Goal: Obtain resource: Obtain resource

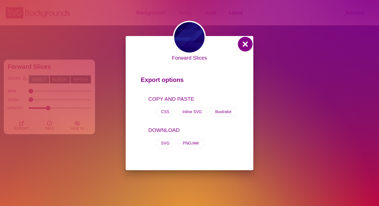
click at [245, 43] on button at bounding box center [245, 44] width 12 height 12
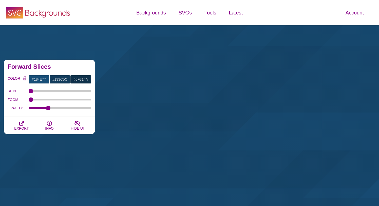
click at [61, 12] on icon at bounding box center [47, 14] width 45 height 8
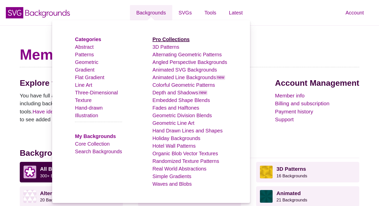
click at [170, 40] on strong "Pro Collections" at bounding box center [170, 39] width 37 height 6
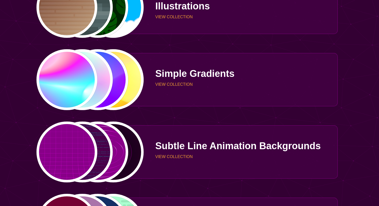
scroll to position [1205, 0]
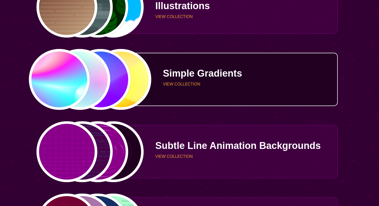
click at [79, 82] on div "PREVIEW PREVIEW PREVIEW PREVIEW" at bounding box center [90, 79] width 108 height 61
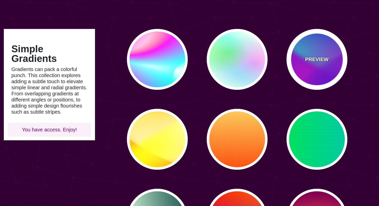
scroll to position [27, 0]
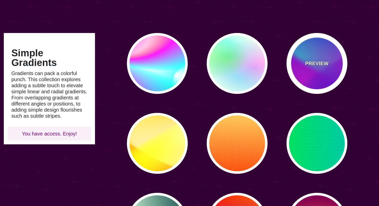
click at [312, 51] on div "PREVIEW" at bounding box center [316, 63] width 61 height 61
type input "#00FFFF"
type input "#0000FF"
type input "#FF00FF"
type input "60"
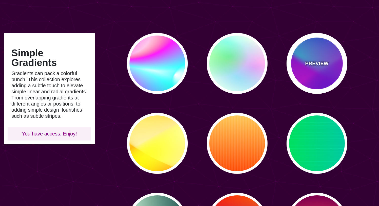
type input "90"
type input "60"
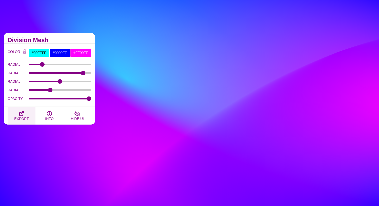
click at [22, 115] on icon "button" at bounding box center [21, 113] width 6 height 6
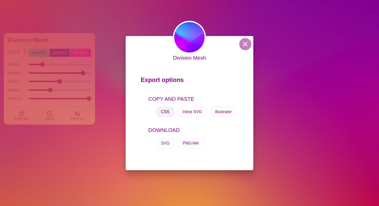
click at [165, 112] on button "CSS" at bounding box center [165, 112] width 18 height 10
click at [70, 42] on div "Division Mesh Export options COPY AND PASTE CSS Inline SVG Illustrator DOWNLOAD…" at bounding box center [189, 103] width 379 height 206
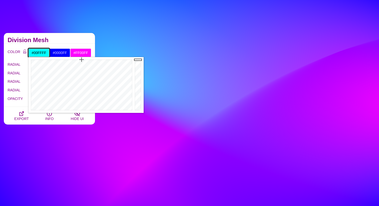
click at [41, 53] on input "#00FFFF" at bounding box center [38, 52] width 21 height 9
paste input "dcfb"
type input "#00DCFB"
click at [60, 41] on h2 "Division Mesh" at bounding box center [50, 40] width 84 height 4
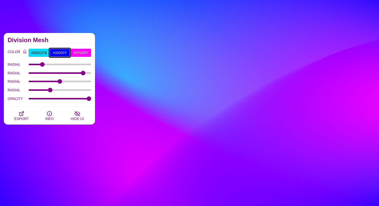
click at [62, 53] on input "#0000FF" at bounding box center [59, 52] width 21 height 9
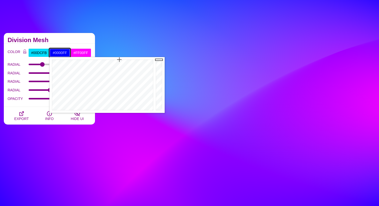
click at [62, 53] on input "#0000FF" at bounding box center [59, 52] width 21 height 9
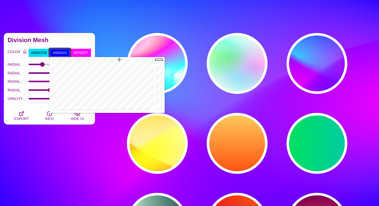
click at [159, 97] on div at bounding box center [160, 85] width 10 height 56
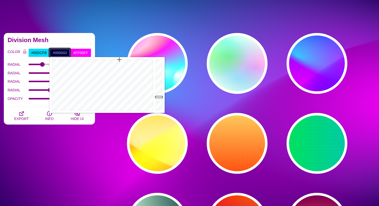
type input "#000035"
click at [159, 100] on div at bounding box center [160, 85] width 10 height 56
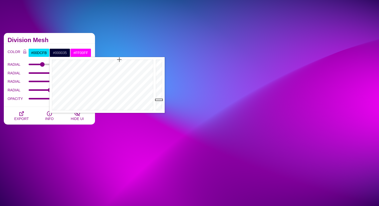
click at [68, 34] on div "Division Mesh" at bounding box center [49, 38] width 91 height 11
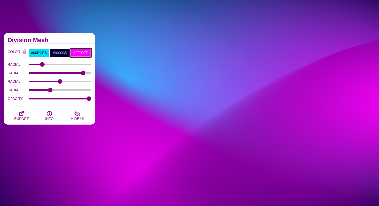
click at [83, 55] on input "#FF00FF" at bounding box center [80, 52] width 21 height 9
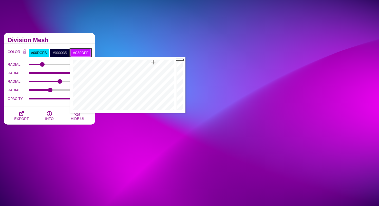
click at [153, 62] on div at bounding box center [122, 85] width 105 height 56
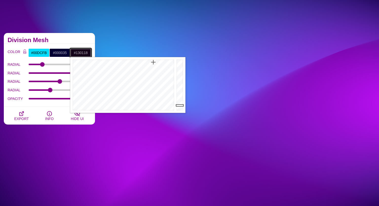
click at [180, 105] on div at bounding box center [180, 85] width 10 height 56
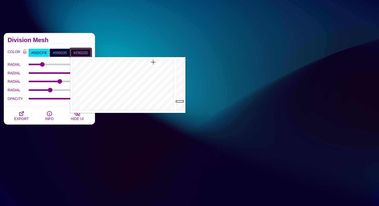
click at [180, 101] on div at bounding box center [180, 85] width 10 height 56
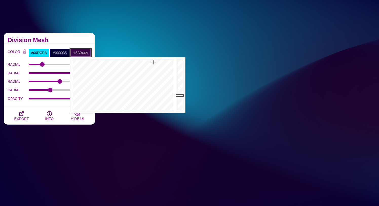
click at [180, 95] on div at bounding box center [180, 85] width 10 height 56
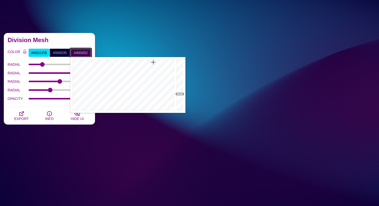
click at [180, 94] on div at bounding box center [180, 85] width 10 height 56
type input "#4D0561"
click at [181, 91] on div at bounding box center [180, 85] width 10 height 56
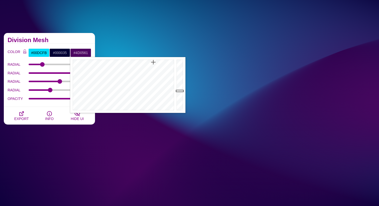
click at [77, 37] on div "Division Mesh" at bounding box center [49, 38] width 91 height 11
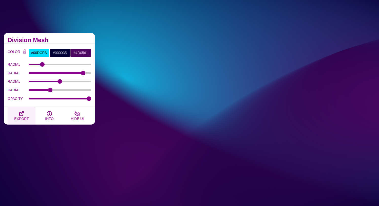
click at [21, 117] on span "EXPORT" at bounding box center [21, 119] width 14 height 4
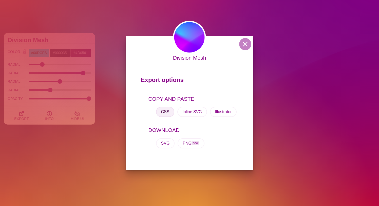
click at [164, 111] on button "CSS" at bounding box center [165, 112] width 18 height 10
click at [77, 39] on div "Division Mesh Export options COPY AND PASTE CSS Inline SVG Illustrator DOWNLOAD…" at bounding box center [189, 103] width 379 height 206
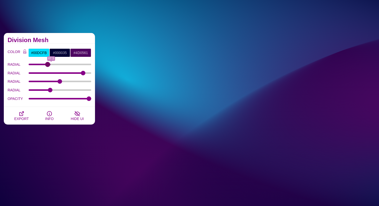
drag, startPoint x: 43, startPoint y: 64, endPoint x: 48, endPoint y: 78, distance: 15.1
type input "64.5"
click at [48, 65] on input "RADIAL" at bounding box center [60, 64] width 63 height 2
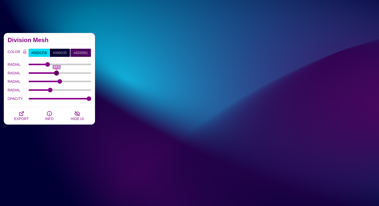
drag, startPoint x: 82, startPoint y: 73, endPoint x: 56, endPoint y: 77, distance: 26.0
type input "44.3"
click at [56, 74] on input "RADIAL" at bounding box center [60, 73] width 63 height 2
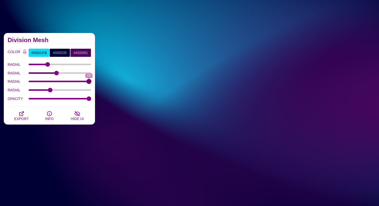
drag, startPoint x: 59, startPoint y: 83, endPoint x: 143, endPoint y: 93, distance: 84.5
type input "100"
click at [91, 82] on input "RADIAL" at bounding box center [60, 81] width 63 height 2
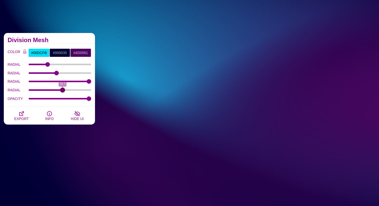
drag, startPoint x: 49, startPoint y: 89, endPoint x: 62, endPoint y: 95, distance: 14.5
type input "72.7"
click at [62, 91] on input "RADIAL" at bounding box center [60, 90] width 63 height 2
drag, startPoint x: 89, startPoint y: 98, endPoint x: 87, endPoint y: 102, distance: 4.4
type input "0.97"
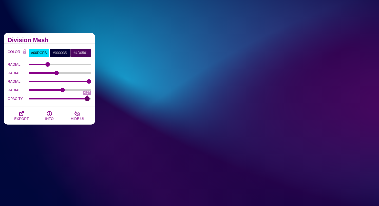
click at [87, 100] on input "OPACITY" at bounding box center [60, 99] width 63 height 2
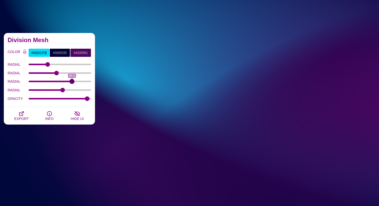
drag, startPoint x: 88, startPoint y: 79, endPoint x: 72, endPoint y: 79, distance: 16.2
click at [72, 80] on input "RADIAL" at bounding box center [60, 81] width 63 height 2
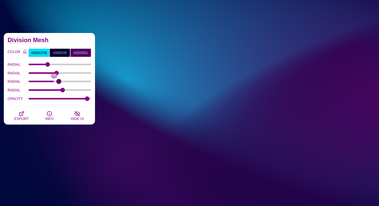
drag, startPoint x: 72, startPoint y: 79, endPoint x: 59, endPoint y: 79, distance: 13.4
type input "89.6"
click at [59, 80] on input "RADIAL" at bounding box center [60, 81] width 63 height 2
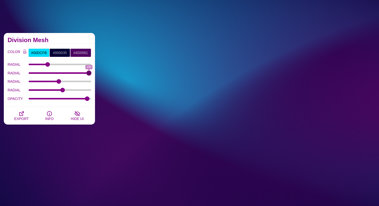
drag, startPoint x: 56, startPoint y: 71, endPoint x: 94, endPoint y: 72, distance: 38.0
type input "100"
click at [91, 72] on input "RADIAL" at bounding box center [60, 73] width 63 height 2
click at [27, 115] on button "EXPORT" at bounding box center [22, 116] width 28 height 18
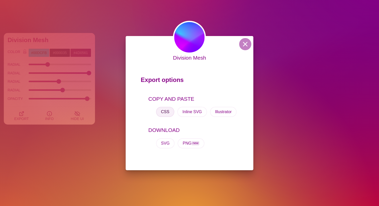
click at [168, 112] on button "CSS" at bounding box center [165, 112] width 18 height 10
